Goal: Transaction & Acquisition: Purchase product/service

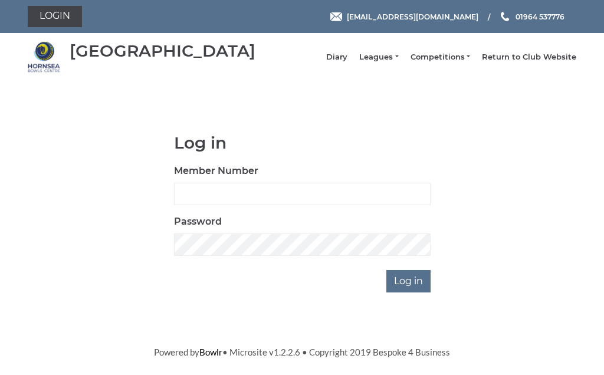
scroll to position [89, 0]
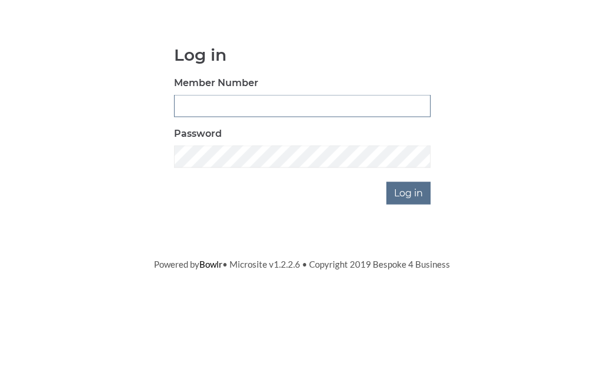
type input "0156"
click at [410, 270] on input "Log in" at bounding box center [409, 281] width 44 height 22
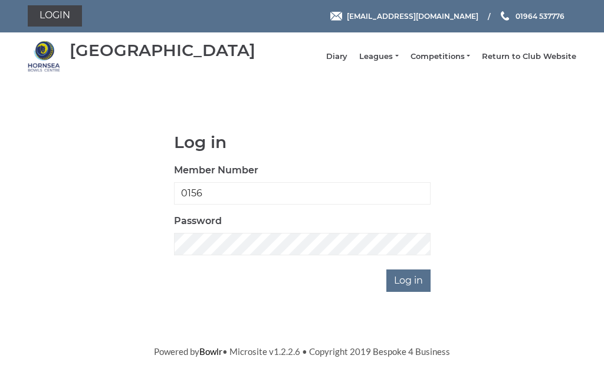
click at [415, 293] on input "Log in" at bounding box center [409, 281] width 44 height 22
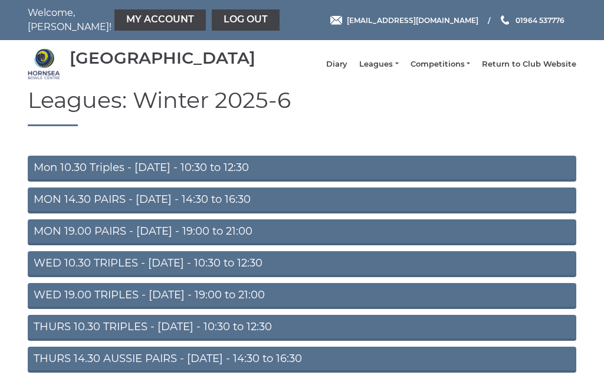
click at [141, 26] on link "My Account" at bounding box center [160, 19] width 91 height 21
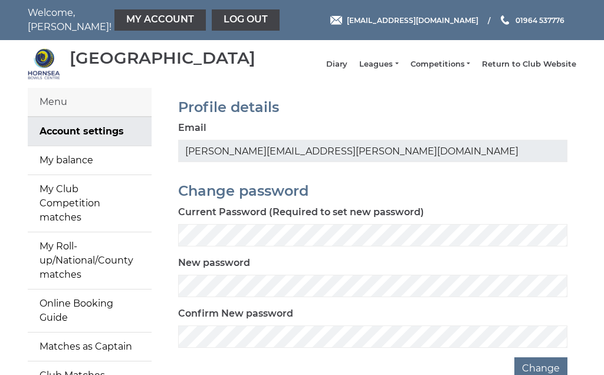
click at [101, 174] on link "My balance" at bounding box center [90, 160] width 124 height 28
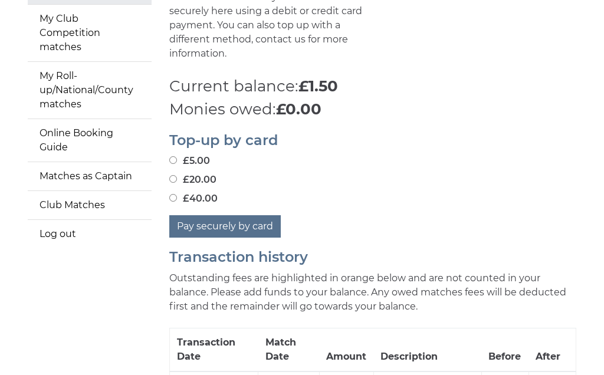
scroll to position [171, 0]
click at [174, 197] on input "£40.00" at bounding box center [173, 198] width 8 height 8
radio input "true"
click at [174, 197] on input "£40.00" at bounding box center [173, 198] width 8 height 8
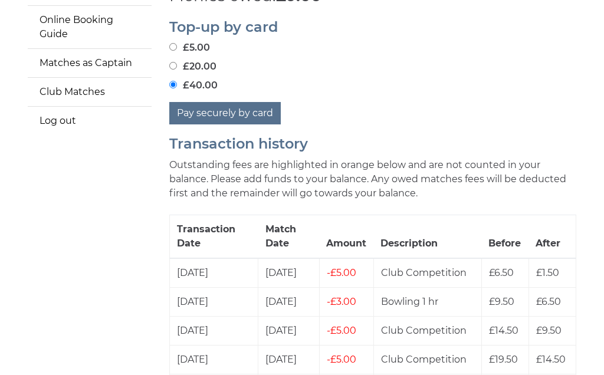
click at [229, 112] on button "Pay securely by card" at bounding box center [225, 114] width 112 height 22
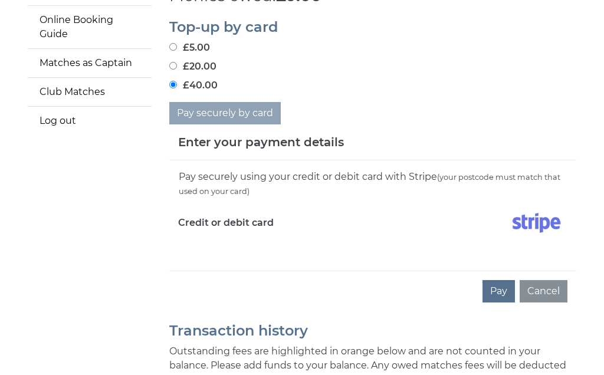
click at [213, 247] on div "Pay securely using your credit or debit card with Stripe (your postcode must ma…" at bounding box center [372, 216] width 407 height 110
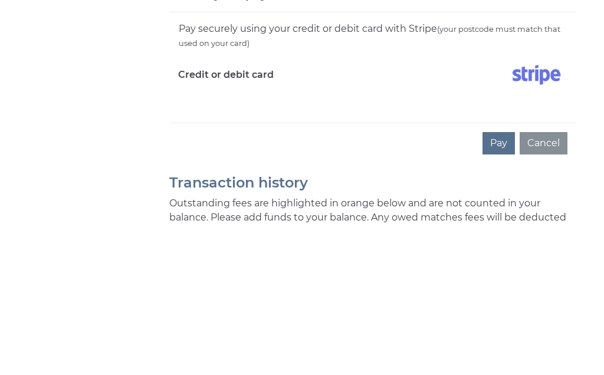
click at [503, 281] on button "Pay" at bounding box center [499, 292] width 32 height 22
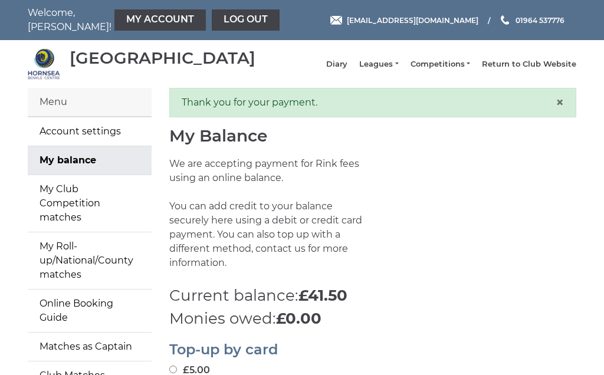
click at [450, 70] on link "Competitions" at bounding box center [441, 64] width 60 height 11
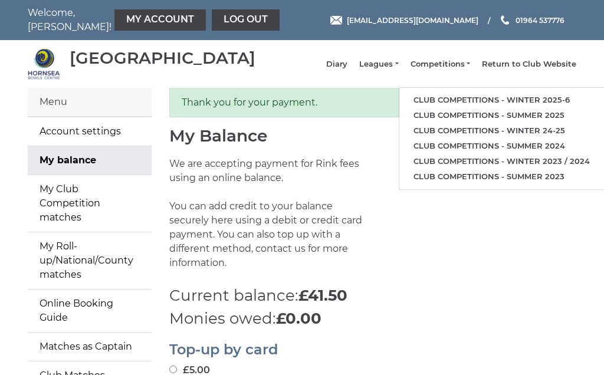
click at [500, 108] on link "Club competitions - Winter 2025-6" at bounding box center [502, 100] width 205 height 15
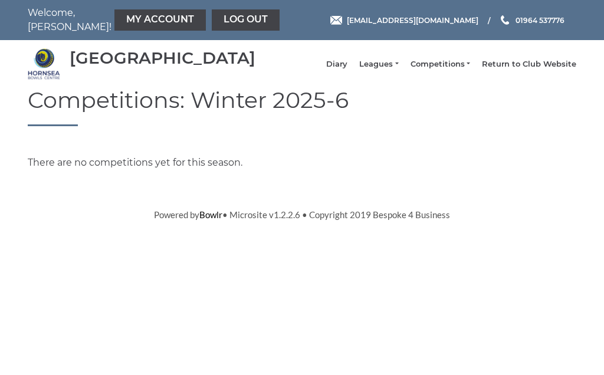
click at [395, 70] on link "Leagues" at bounding box center [378, 64] width 39 height 11
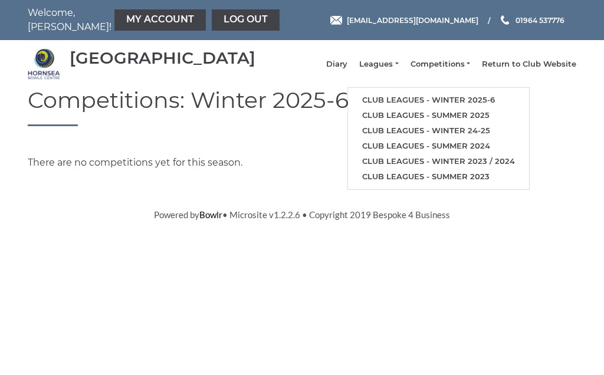
click at [456, 107] on link "Club leagues - Winter 2025-6" at bounding box center [438, 100] width 181 height 15
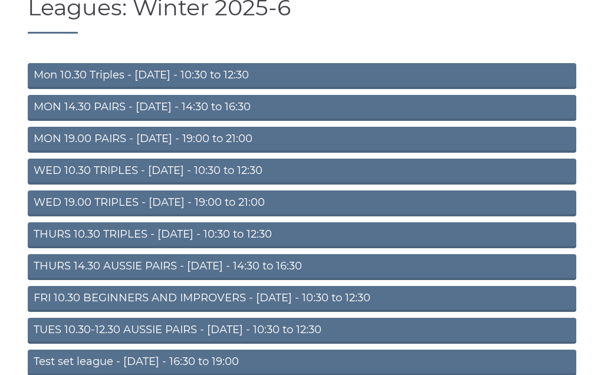
scroll to position [106, 0]
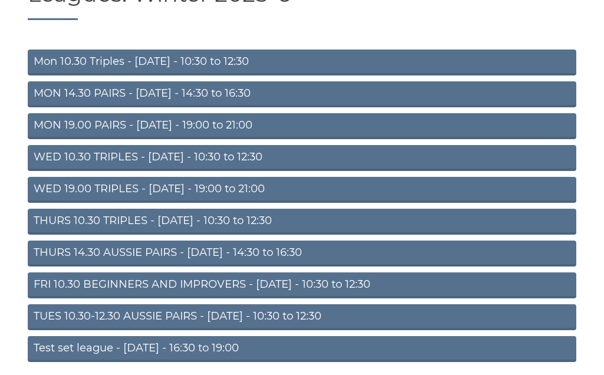
click at [316, 296] on link "FRI 10.30 BEGINNERS AND IMPROVERS - [DATE] - 10:30 to 12:30" at bounding box center [302, 286] width 549 height 26
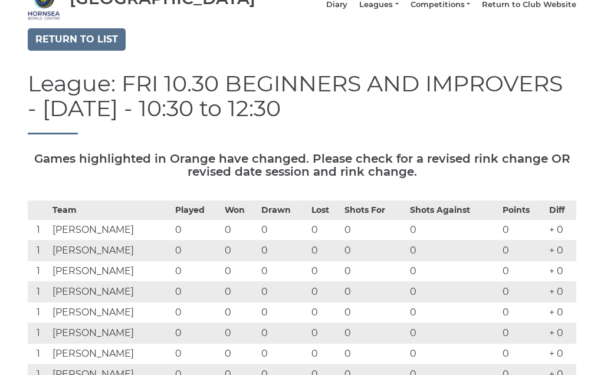
scroll to position [56, 0]
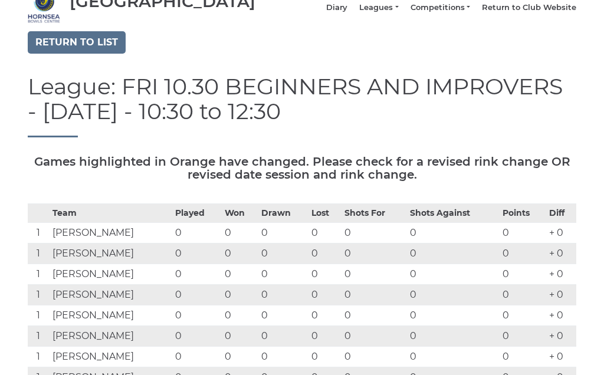
click at [86, 54] on link "Return to list" at bounding box center [77, 43] width 98 height 22
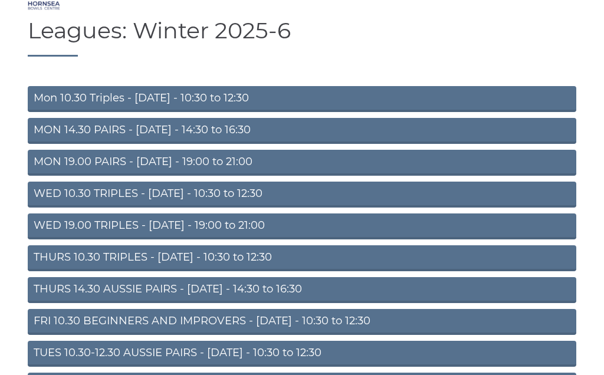
scroll to position [70, 0]
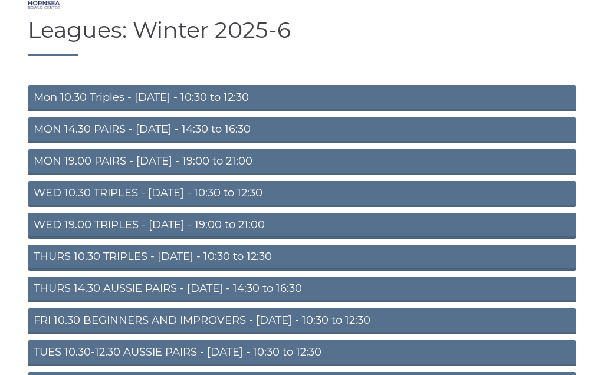
click at [197, 144] on link "MON 14.30 PAIRS - [DATE] - 14:30 to 16:30" at bounding box center [302, 131] width 549 height 26
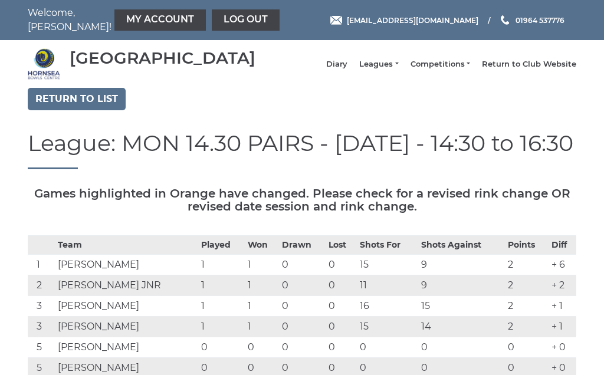
click at [90, 110] on link "Return to list" at bounding box center [77, 99] width 98 height 22
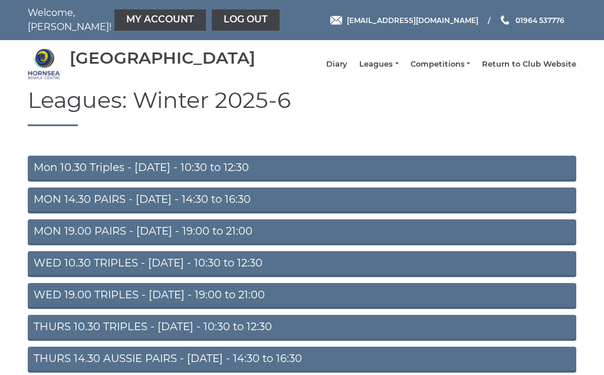
click at [206, 176] on link "Mon 10.30 Triples - [DATE] - 10:30 to 12:30" at bounding box center [302, 169] width 549 height 26
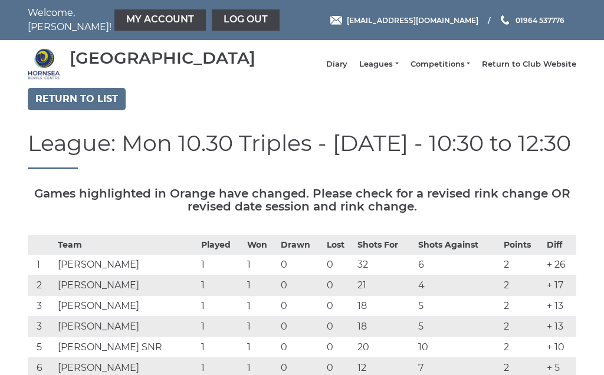
click at [89, 110] on link "Return to list" at bounding box center [77, 99] width 98 height 22
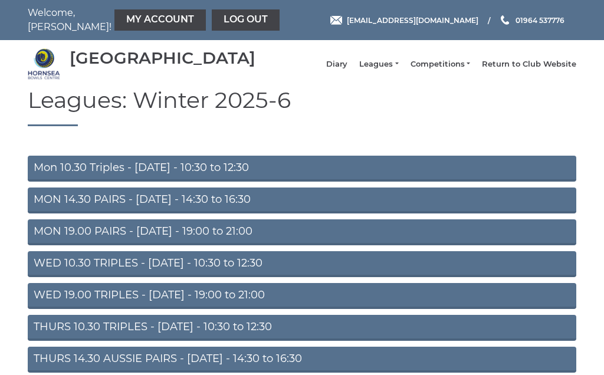
scroll to position [69, 0]
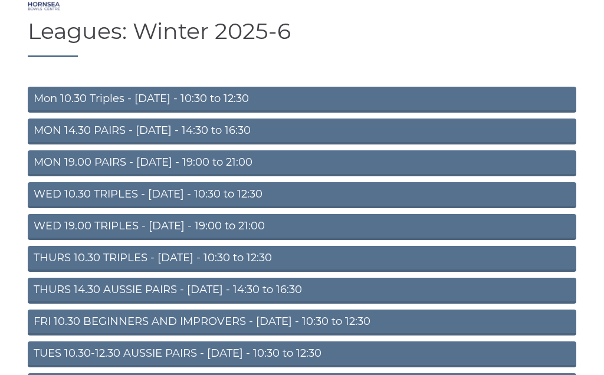
click at [221, 176] on link "MON 19.00 PAIRS - Monday - 19:00 to 21:00" at bounding box center [302, 164] width 549 height 26
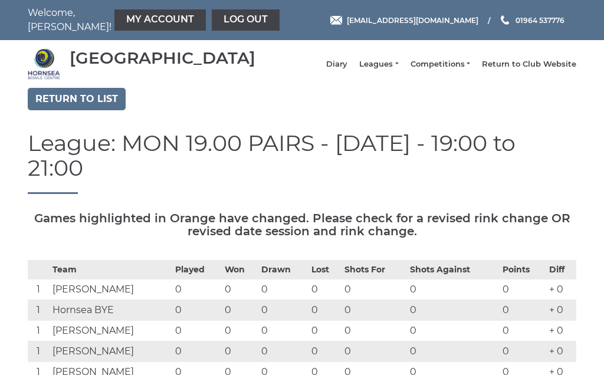
click at [84, 109] on link "Return to list" at bounding box center [77, 99] width 98 height 22
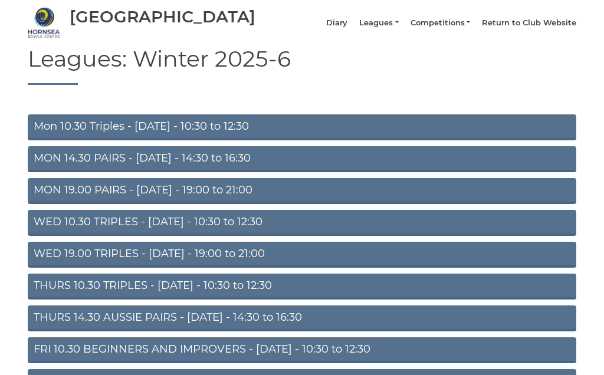
scroll to position [41, 0]
click at [225, 233] on link "WED 10.30 TRIPLES - [DATE] - 10:30 to 12:30" at bounding box center [302, 223] width 549 height 26
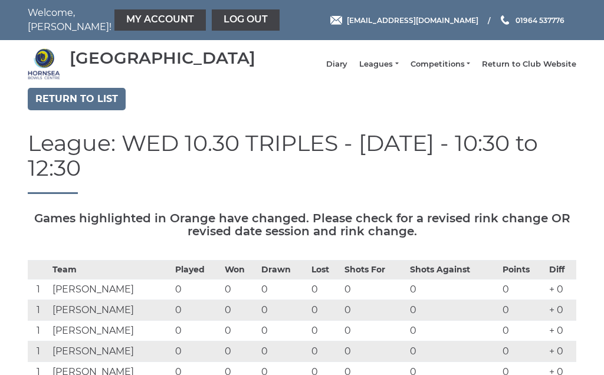
click at [87, 110] on link "Return to list" at bounding box center [77, 99] width 98 height 22
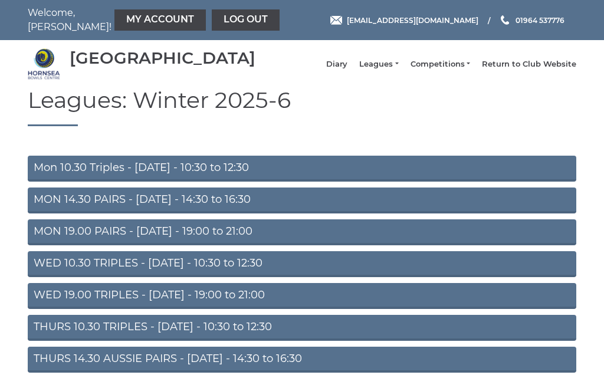
scroll to position [3, 0]
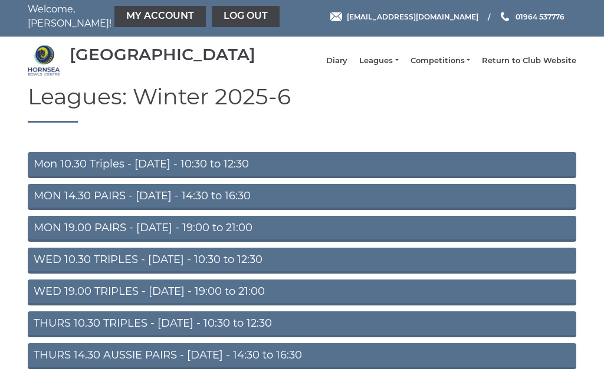
click at [240, 306] on link "WED 19.00 TRIPLES - Wednesday - 19:00 to 21:00" at bounding box center [302, 293] width 549 height 26
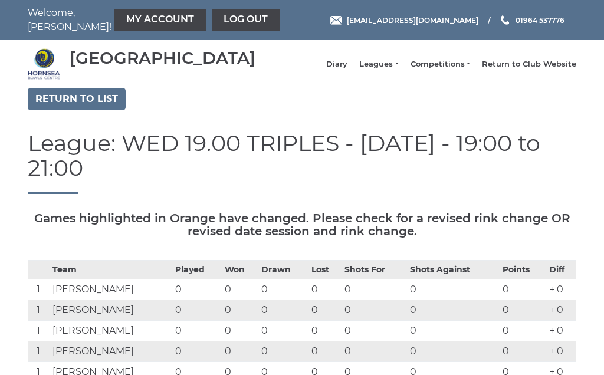
click at [93, 107] on link "Return to list" at bounding box center [77, 99] width 98 height 22
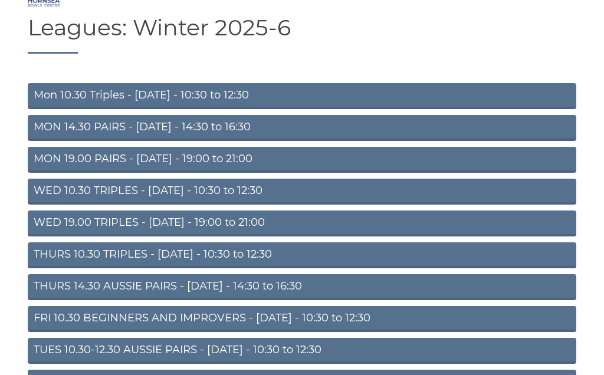
scroll to position [74, 0]
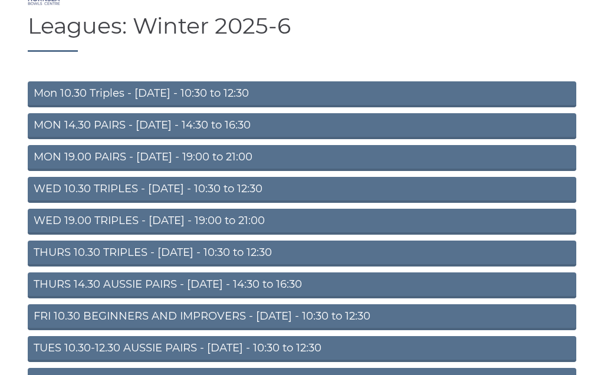
click at [241, 264] on link "THURS 10.30 TRIPLES - Thursday - 10:30 to 12:30" at bounding box center [302, 254] width 549 height 26
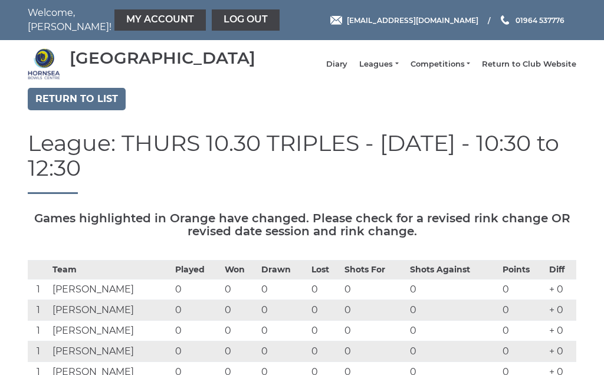
click at [96, 110] on link "Return to list" at bounding box center [77, 99] width 98 height 22
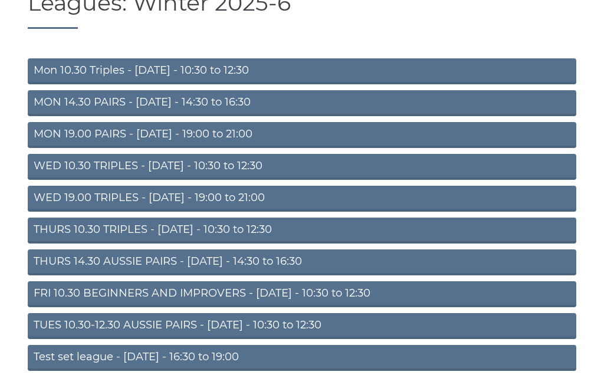
scroll to position [106, 0]
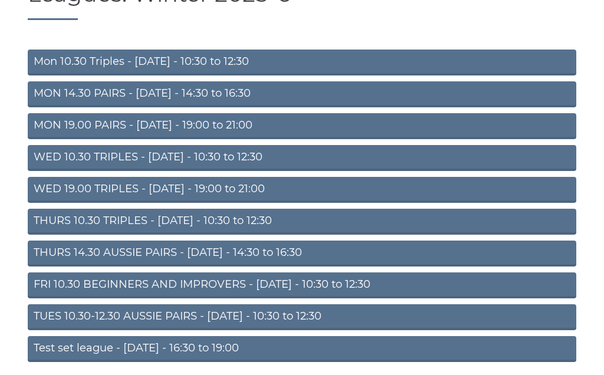
click at [254, 264] on link "THURS 14.30 AUSSIE PAIRS - Thursday - 14:30 to 16:30" at bounding box center [302, 254] width 549 height 26
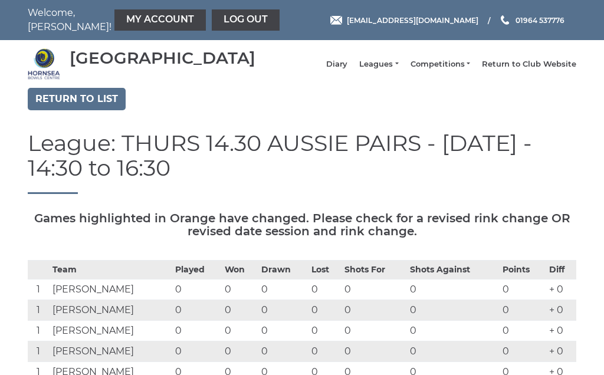
click at [84, 109] on link "Return to list" at bounding box center [77, 99] width 98 height 22
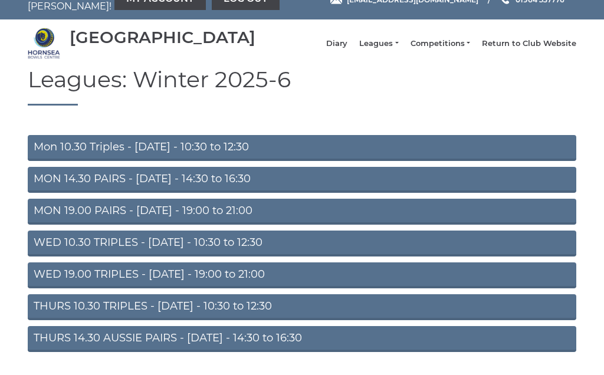
scroll to position [106, 0]
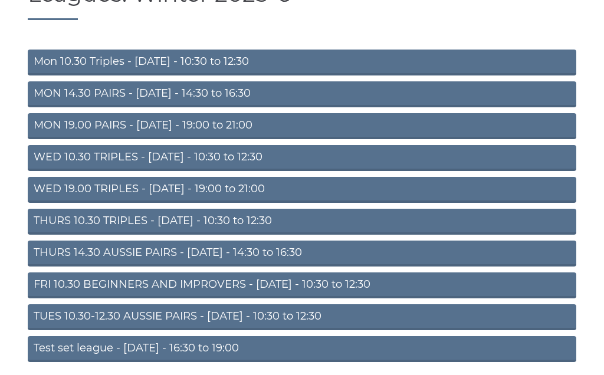
click at [263, 328] on link "TUES 10.30-12.30 AUSSIE PAIRS - [DATE] - 10:30 to 12:30" at bounding box center [302, 318] width 549 height 26
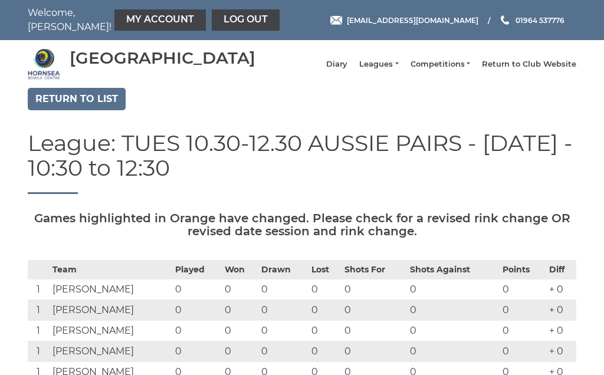
click at [88, 107] on link "Return to list" at bounding box center [77, 99] width 98 height 22
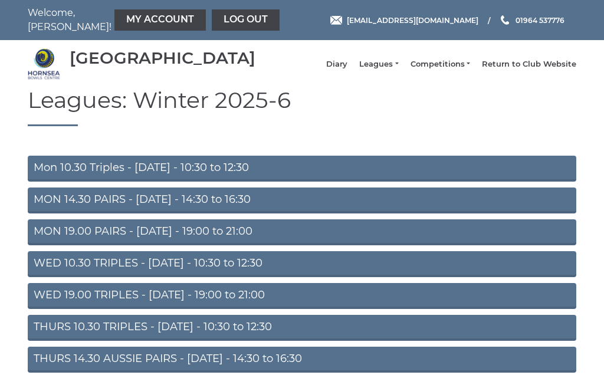
click at [348, 69] on link "Diary" at bounding box center [336, 64] width 21 height 11
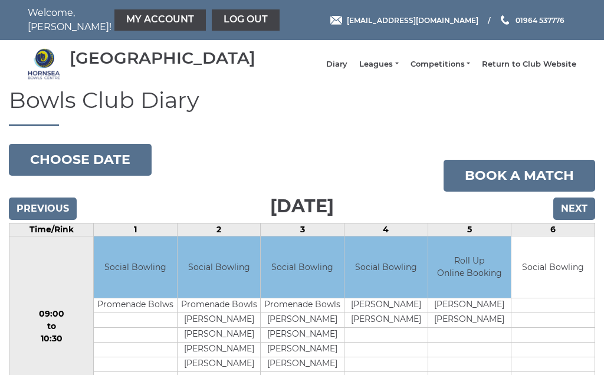
click at [581, 219] on input "Next" at bounding box center [575, 209] width 42 height 22
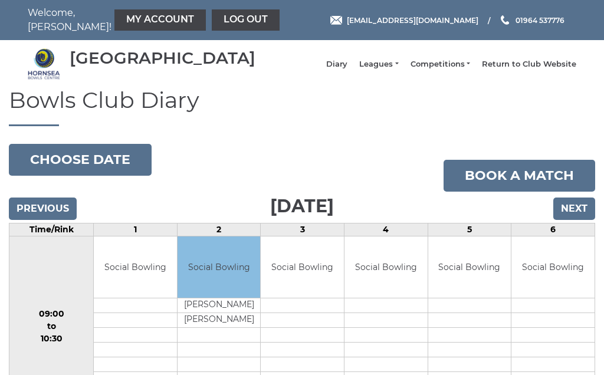
click at [576, 220] on input "Next" at bounding box center [575, 209] width 42 height 22
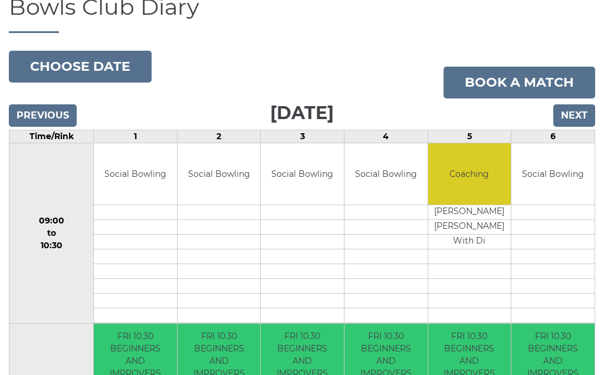
scroll to position [94, 0]
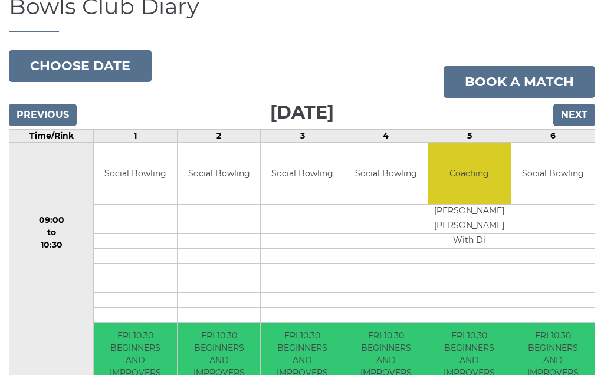
click at [580, 125] on input "Next" at bounding box center [575, 115] width 42 height 22
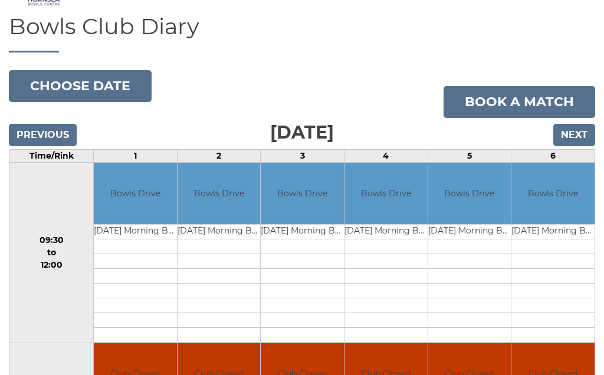
scroll to position [73, 0]
click at [581, 147] on input "Next" at bounding box center [575, 136] width 42 height 22
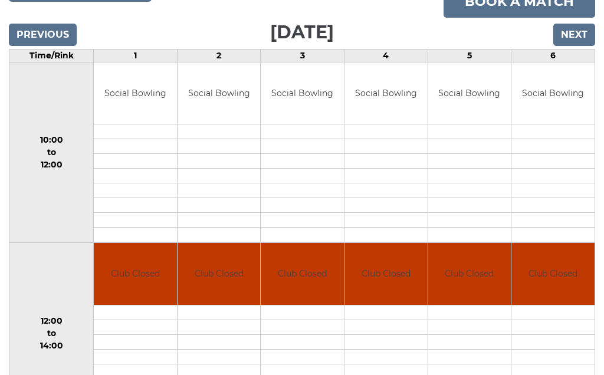
scroll to position [70, 0]
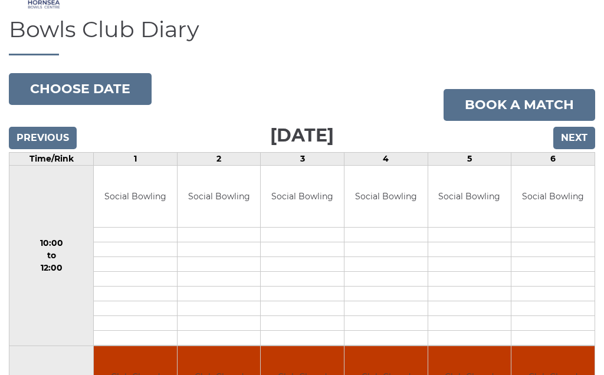
click at [581, 147] on input "Next" at bounding box center [575, 138] width 42 height 22
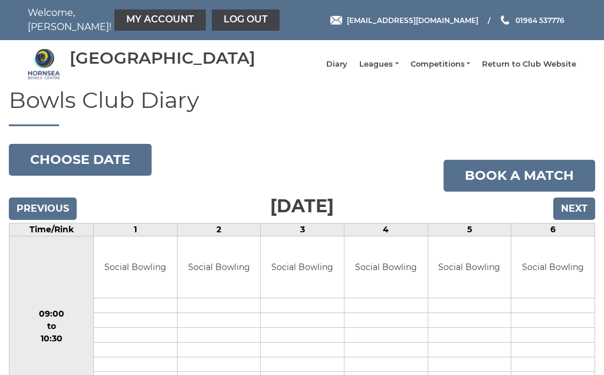
click at [578, 219] on input "Next" at bounding box center [575, 209] width 42 height 22
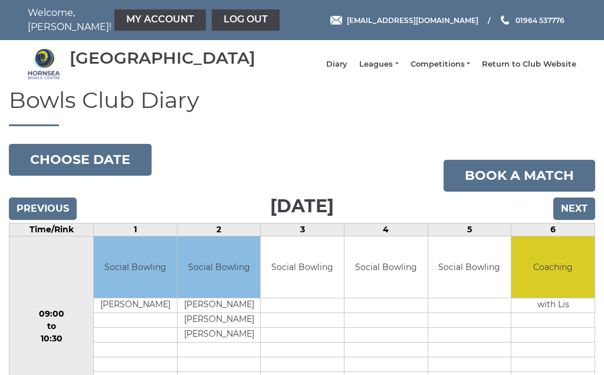
click at [577, 217] on input "Next" at bounding box center [575, 209] width 42 height 22
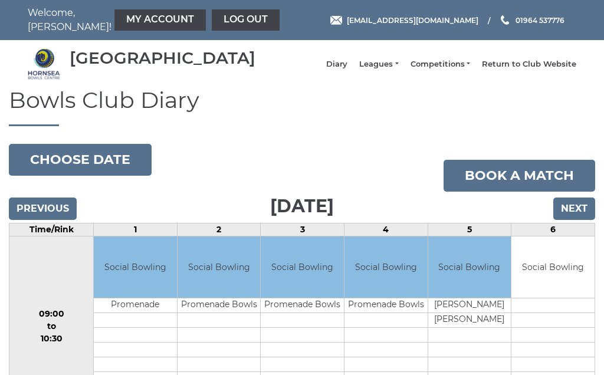
click at [348, 70] on link "Diary" at bounding box center [336, 64] width 21 height 11
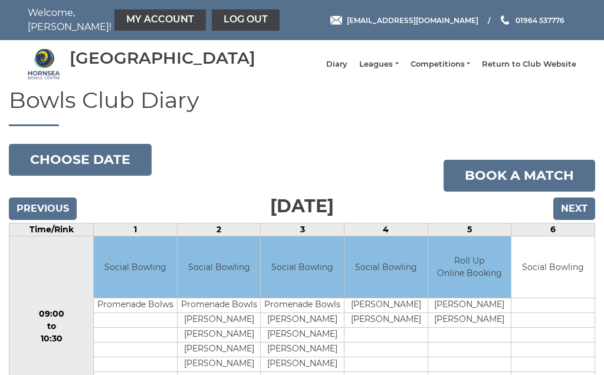
click at [227, 23] on link "Log out" at bounding box center [246, 19] width 68 height 21
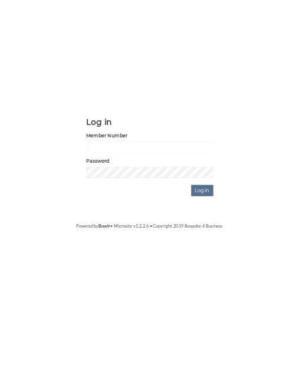
scroll to position [89, 0]
